Goal: Task Accomplishment & Management: Manage account settings

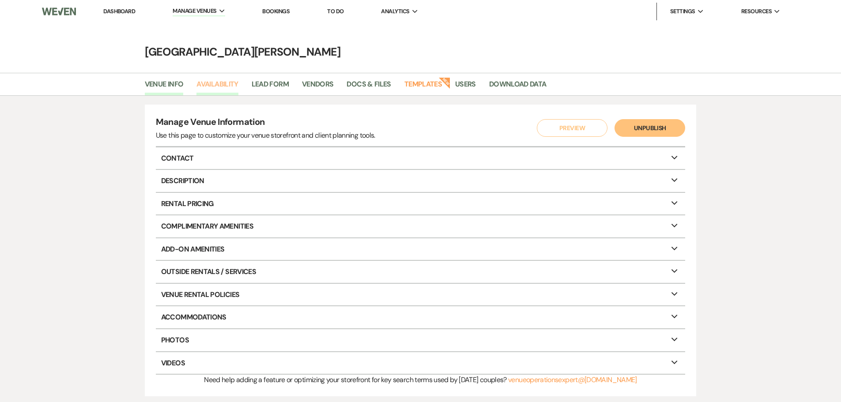
click at [226, 83] on link "Availability" at bounding box center [218, 87] width 42 height 17
select select "3"
select select "2026"
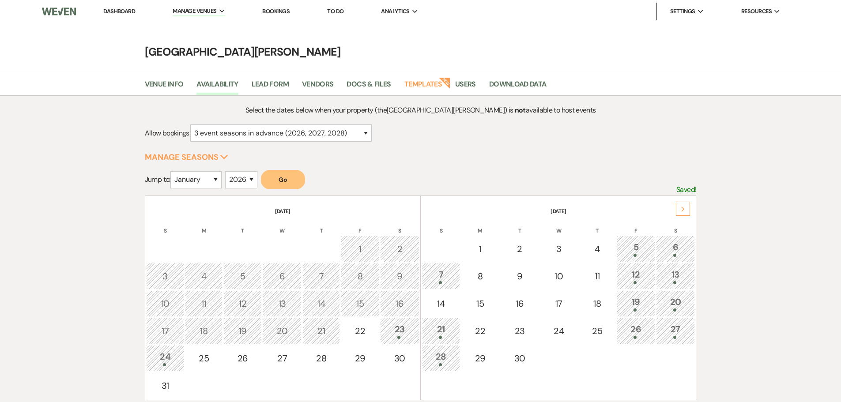
click at [681, 211] on div "Next" at bounding box center [683, 209] width 14 height 14
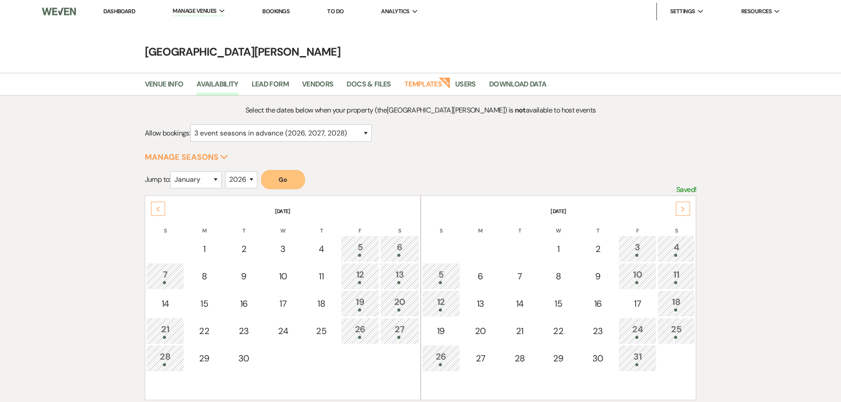
click at [681, 211] on div "Next" at bounding box center [683, 209] width 14 height 14
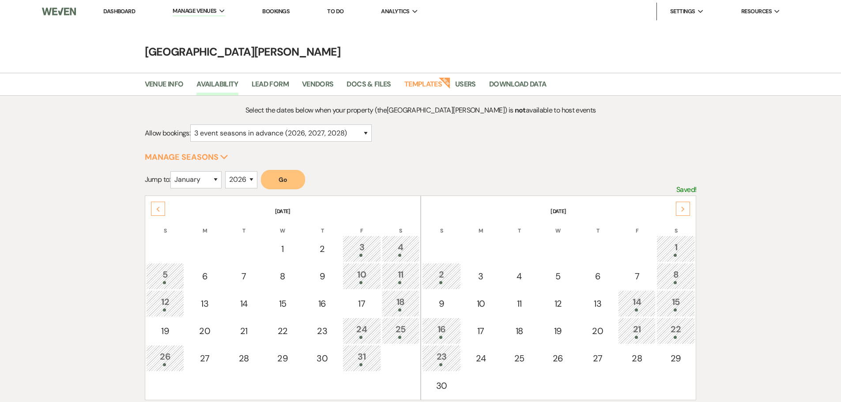
click at [681, 211] on div "Next" at bounding box center [683, 209] width 14 height 14
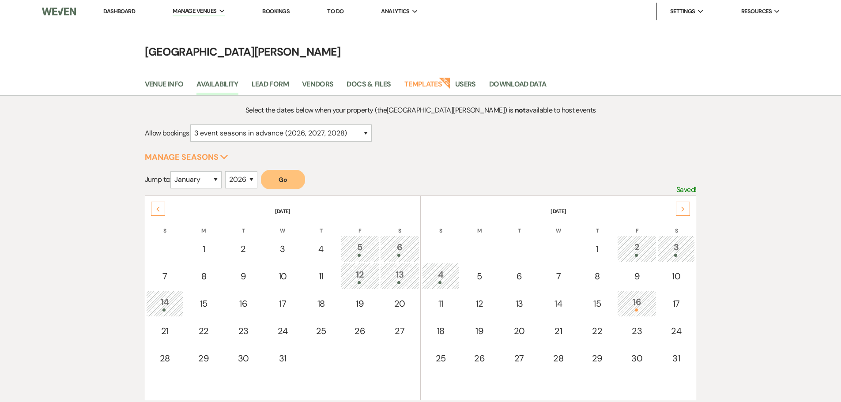
click at [681, 211] on div "Next" at bounding box center [683, 209] width 14 height 14
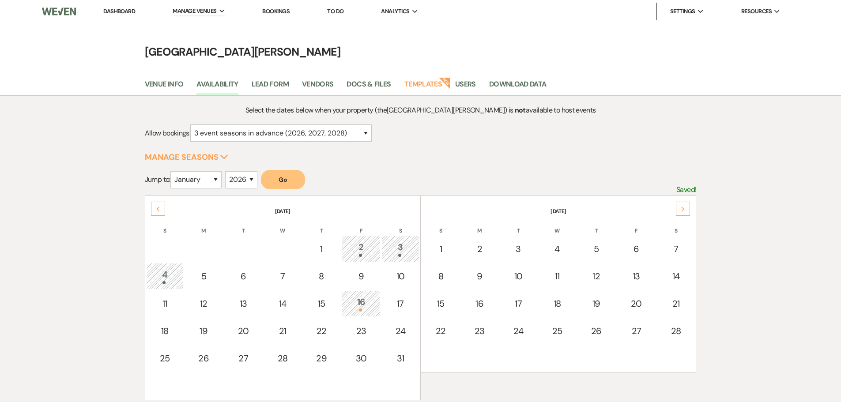
click at [681, 211] on div "Next" at bounding box center [683, 209] width 14 height 14
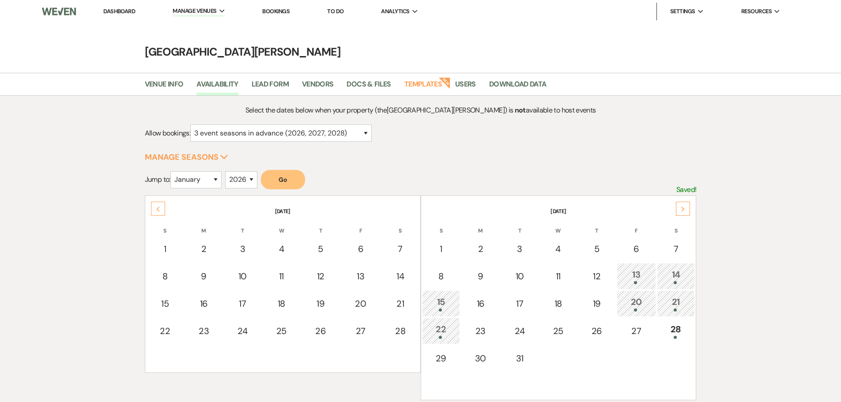
click at [681, 211] on div "Next" at bounding box center [683, 209] width 14 height 14
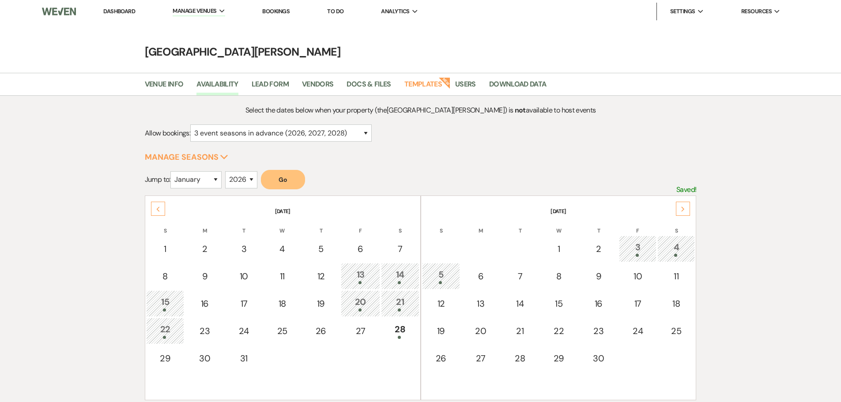
click at [680, 211] on div "Next" at bounding box center [683, 209] width 14 height 14
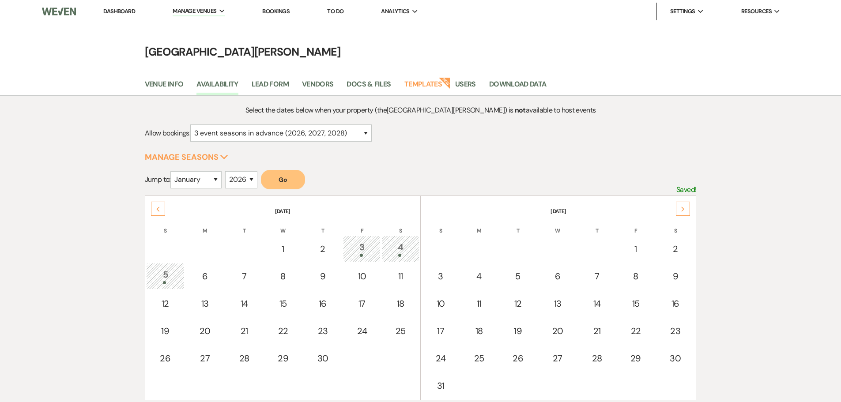
click at [680, 211] on div "Next" at bounding box center [683, 209] width 14 height 14
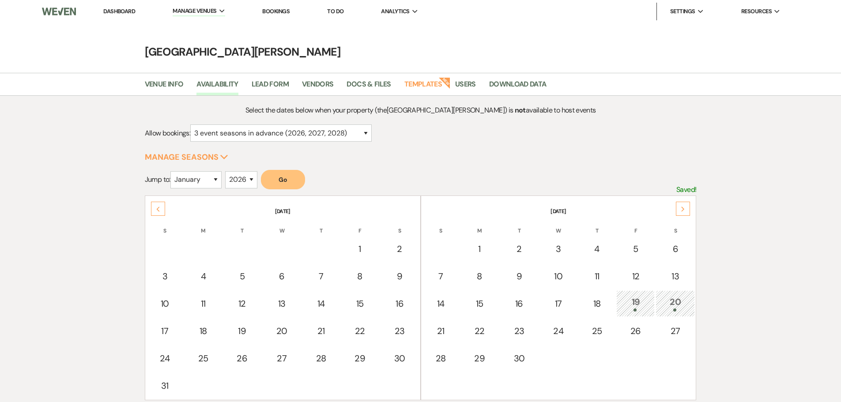
click at [680, 211] on div "Next" at bounding box center [683, 209] width 14 height 14
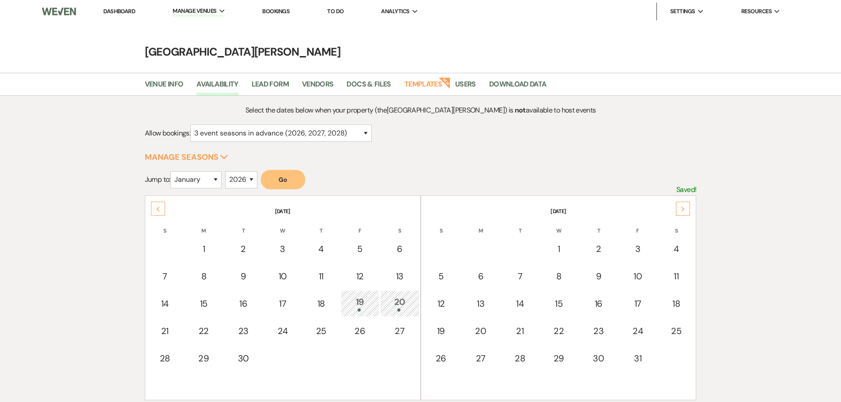
click at [680, 211] on div "Next" at bounding box center [683, 209] width 14 height 14
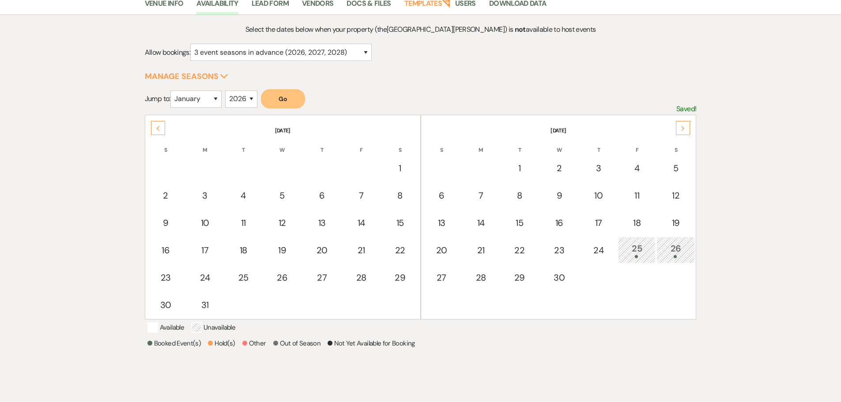
scroll to position [88, 0]
